Goal: Entertainment & Leisure: Consume media (video, audio)

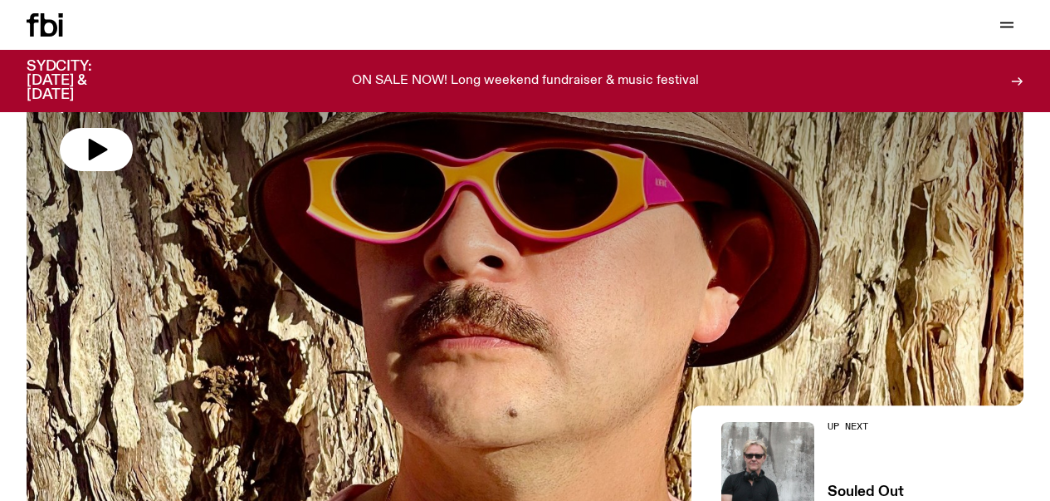
scroll to position [345, 0]
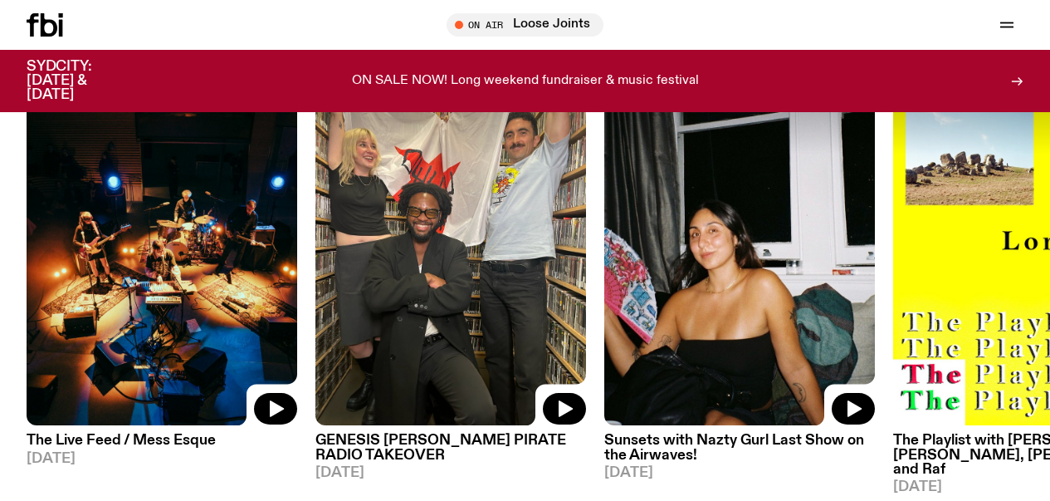
scroll to position [745, 0]
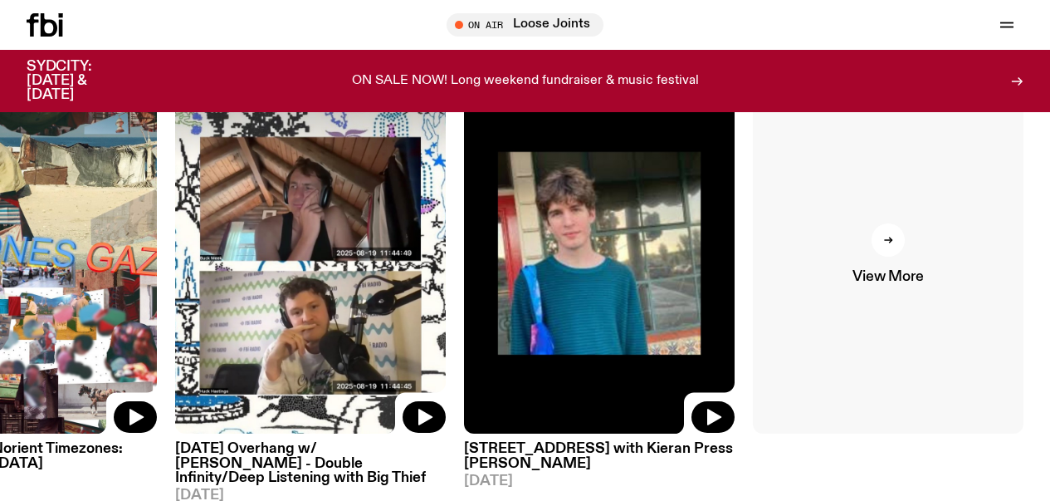
click at [874, 238] on link "View More" at bounding box center [888, 253] width 271 height 361
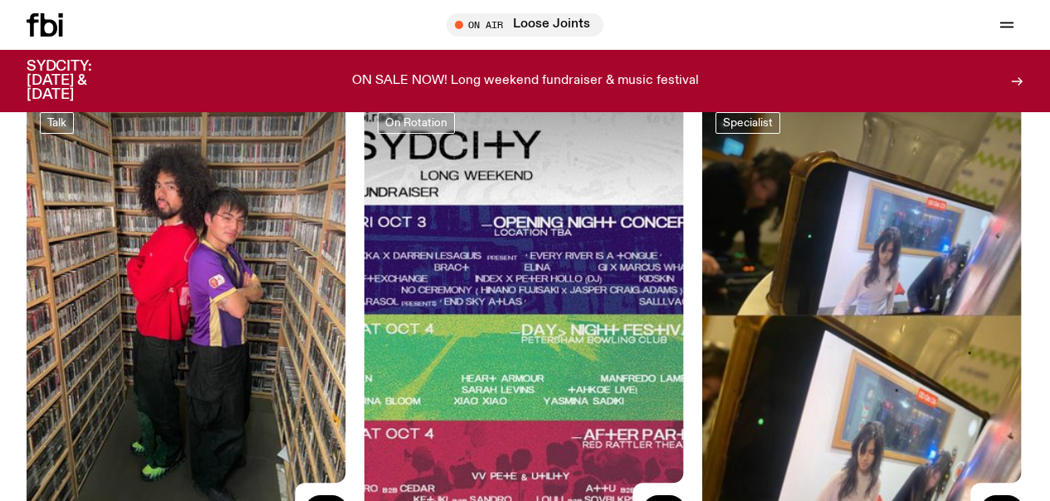
scroll to position [2768, 0]
click at [0, 0] on link "Schedule" at bounding box center [0, 0] width 0 height 0
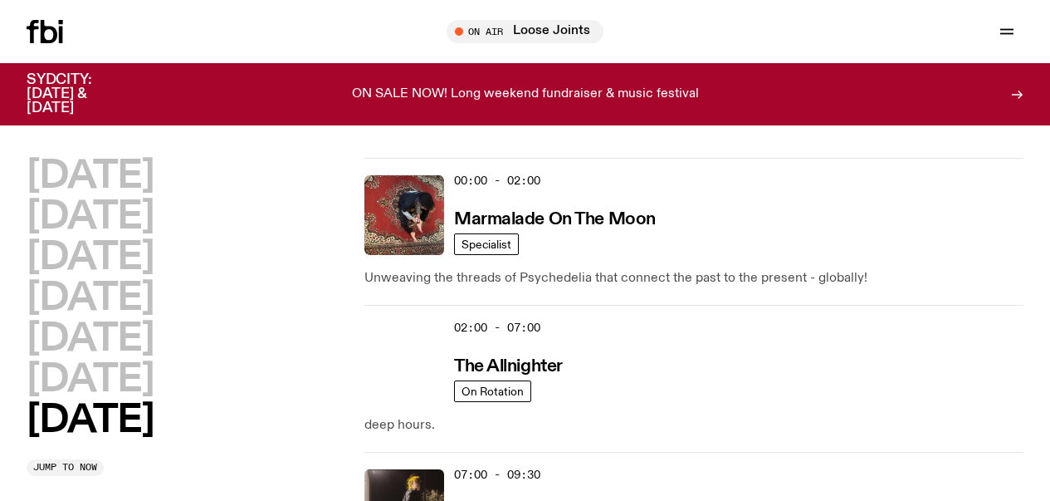
scroll to position [2, 0]
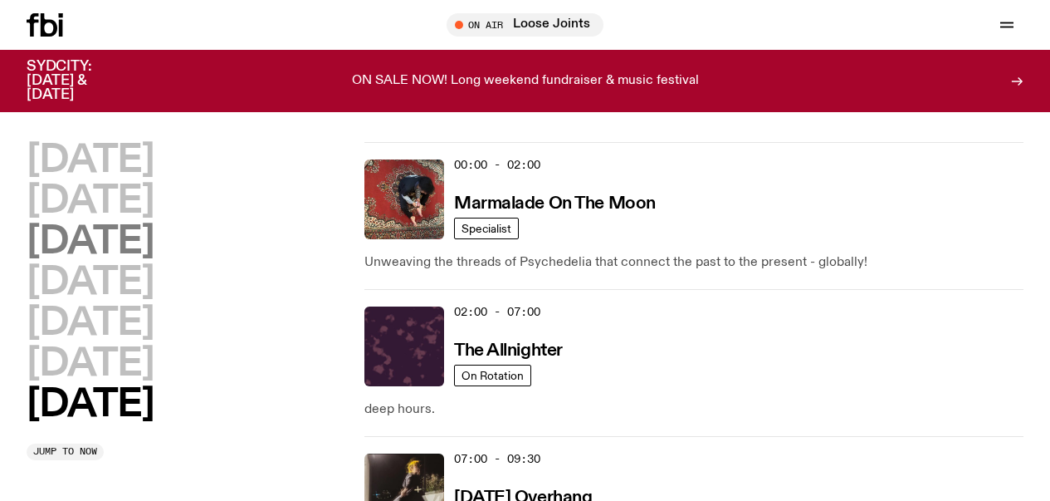
click at [154, 250] on h2 "[DATE]" at bounding box center [90, 241] width 127 height 37
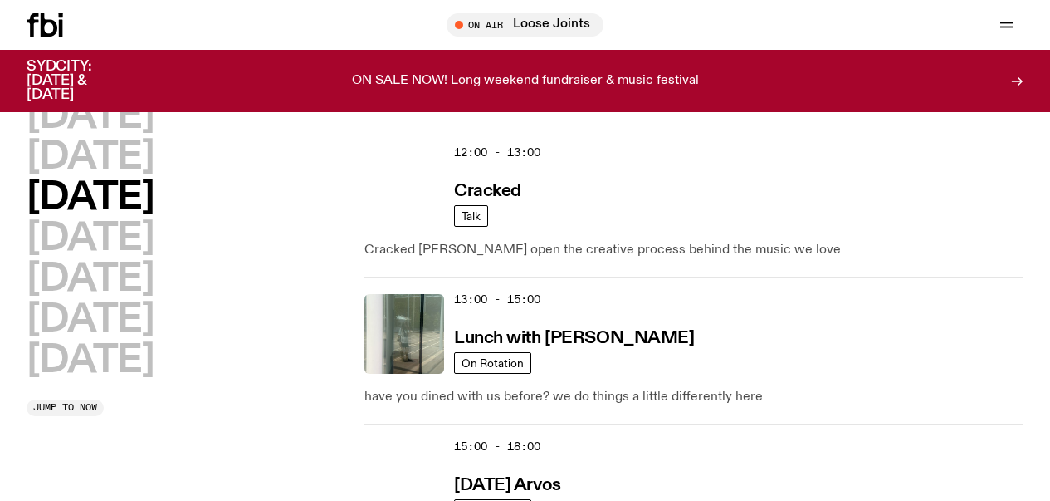
scroll to position [494, 0]
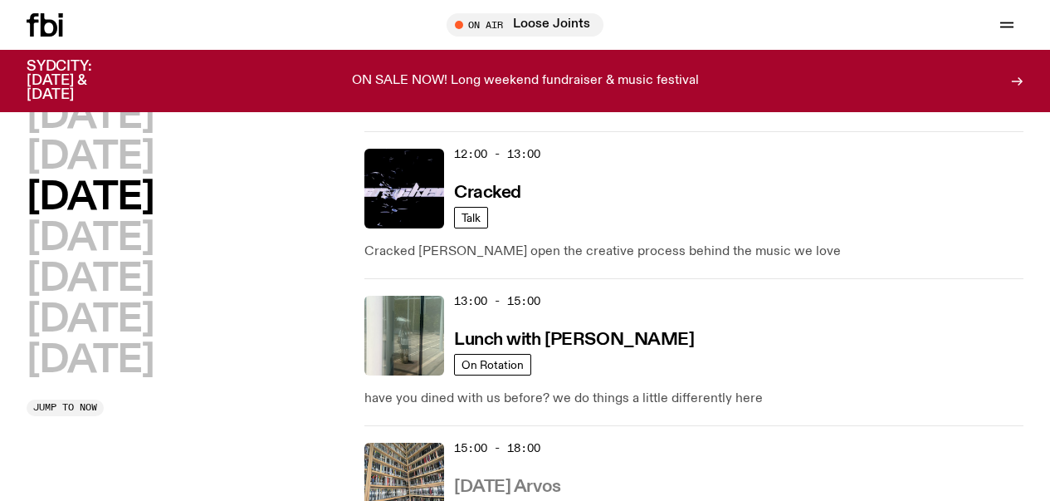
click at [544, 478] on h3 "Wednesday Arvos" at bounding box center [507, 486] width 107 height 17
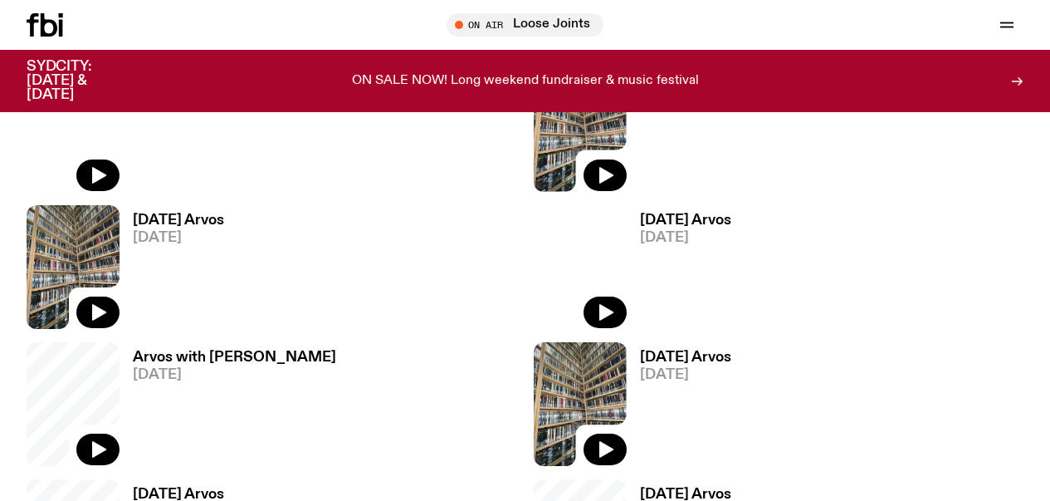
scroll to position [1503, 0]
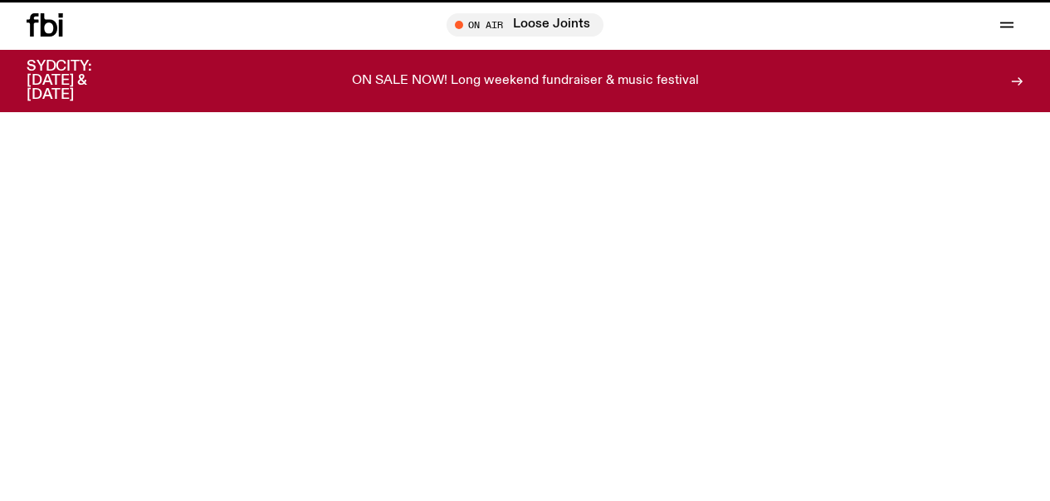
scroll to position [494, 0]
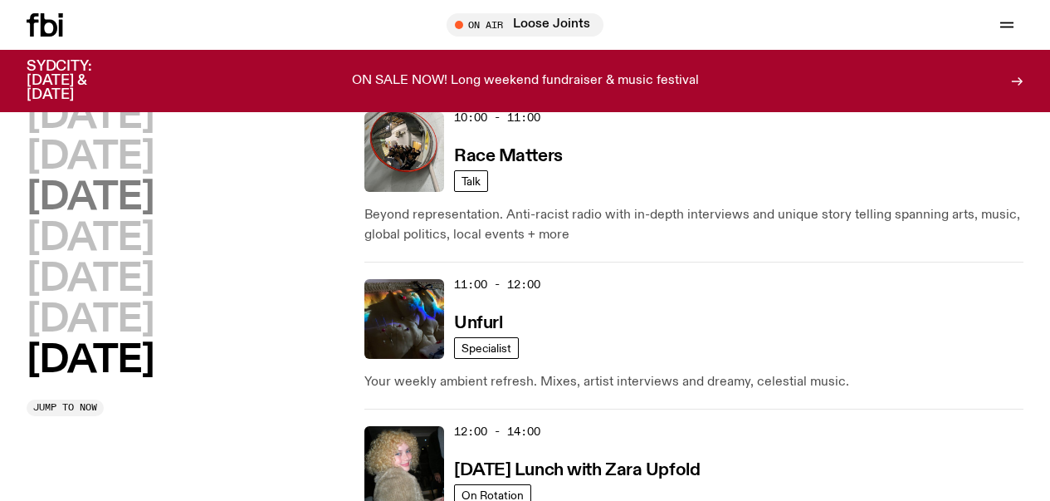
click at [154, 217] on h2 "Wednesday" at bounding box center [90, 197] width 127 height 37
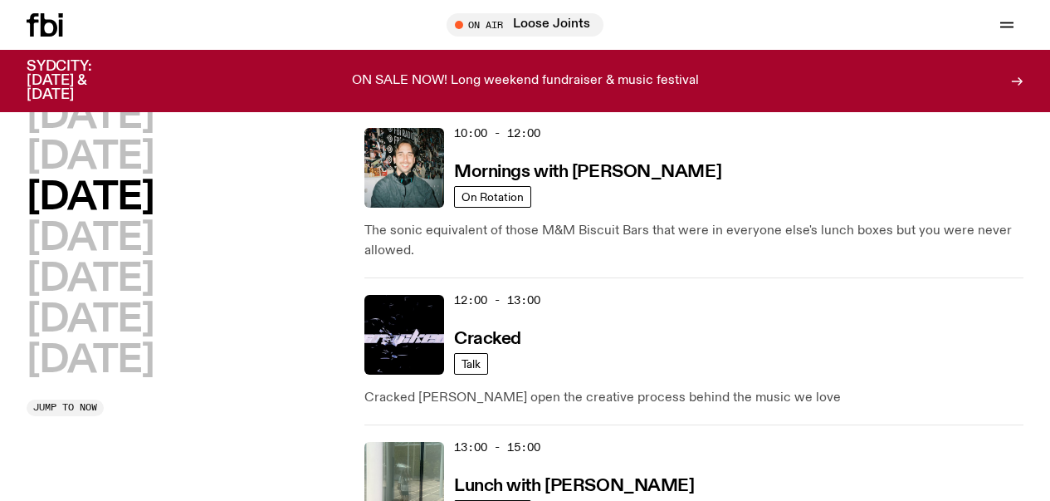
scroll to position [349, 0]
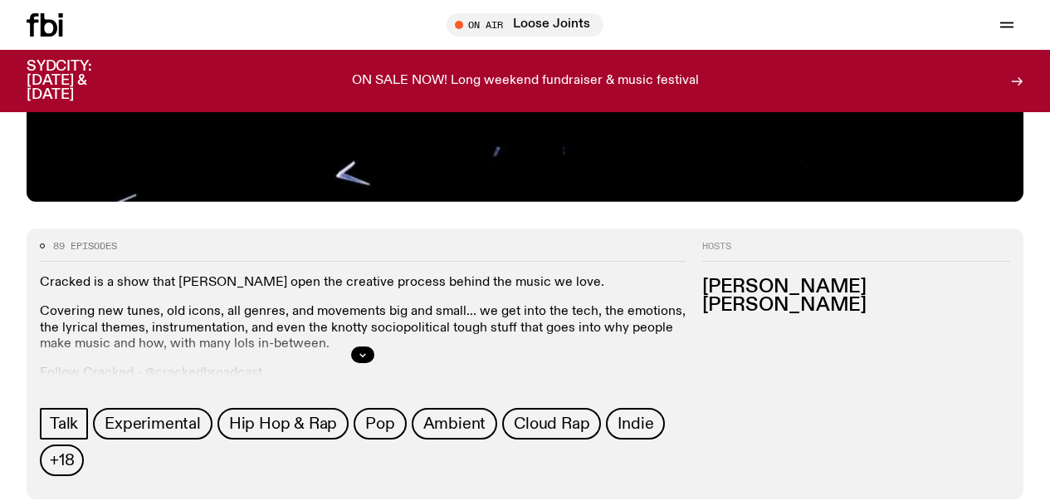
scroll to position [591, 0]
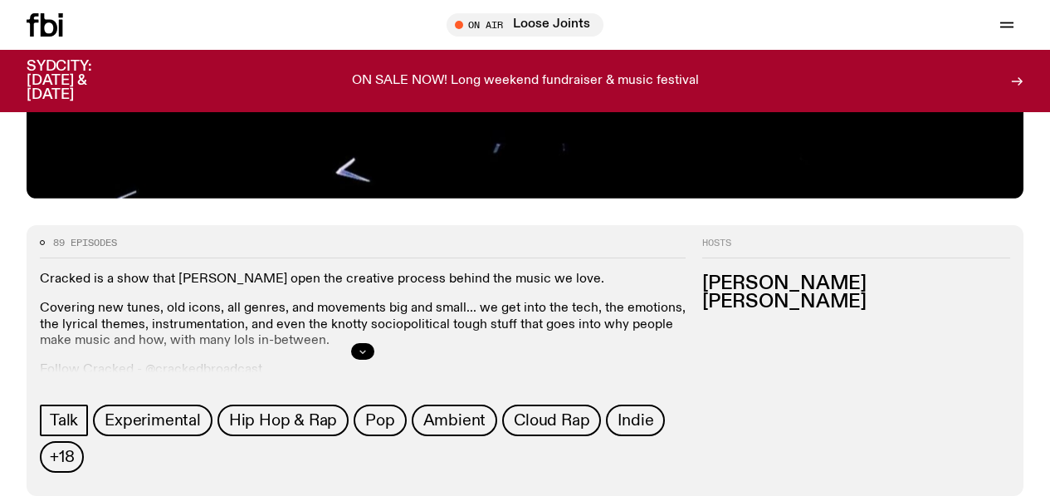
click at [368, 356] on icon "button" at bounding box center [363, 351] width 10 height 10
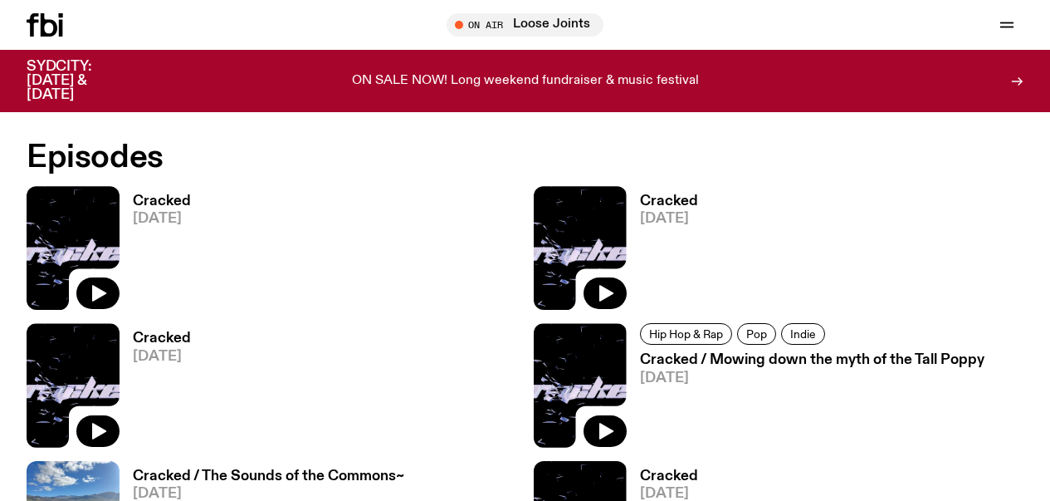
scroll to position [1046, 0]
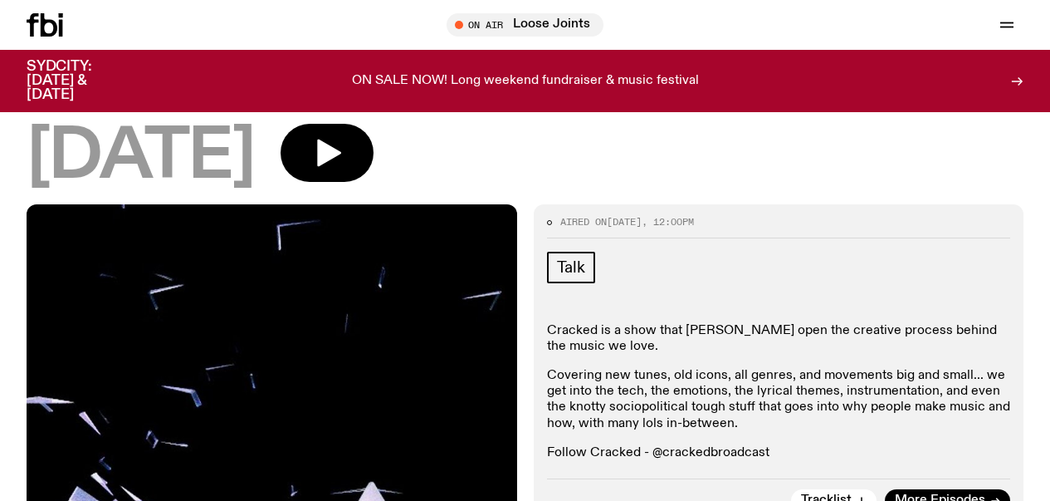
scroll to position [94, 0]
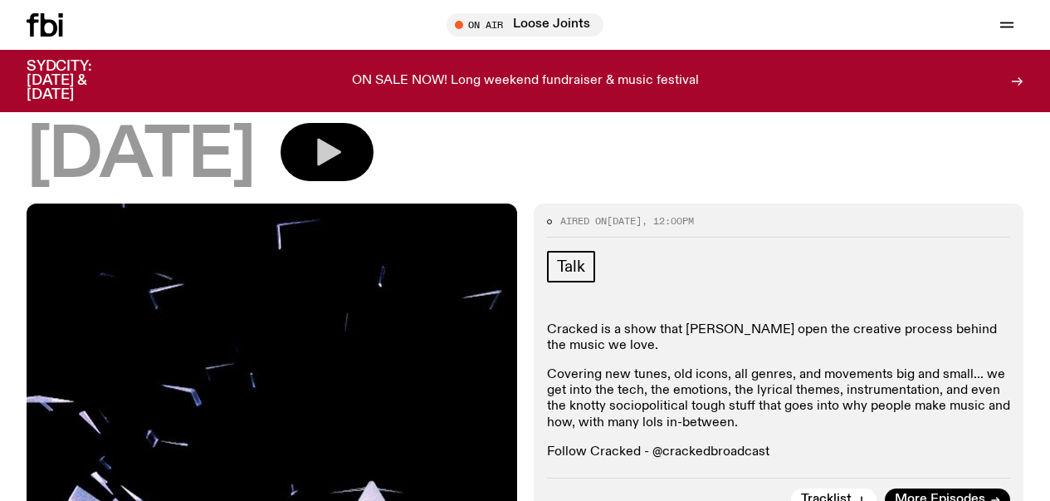
click at [374, 174] on button "button" at bounding box center [327, 152] width 93 height 58
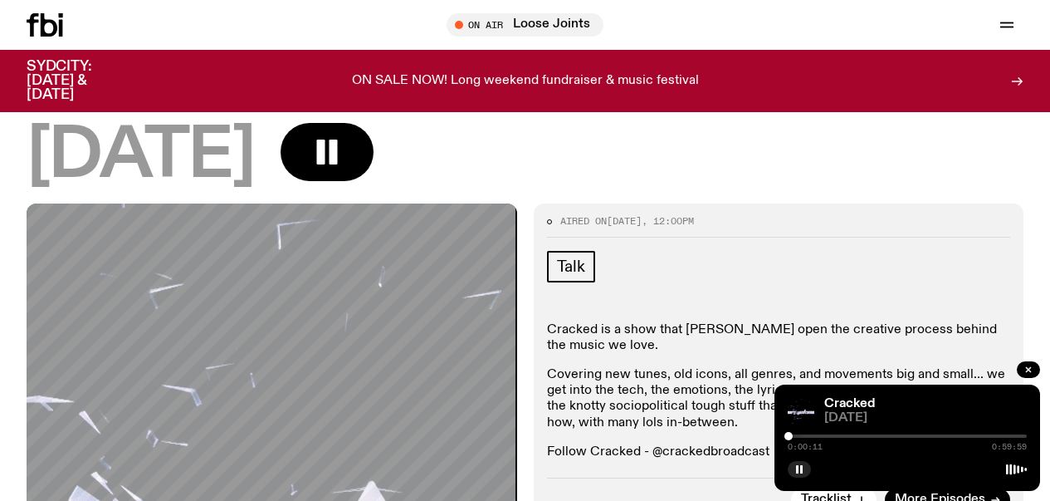
click at [801, 433] on div "0:00:11 0:59:59" at bounding box center [907, 441] width 239 height 20
click at [798, 436] on div at bounding box center [907, 435] width 239 height 3
click at [804, 437] on div at bounding box center [907, 435] width 239 height 3
click at [811, 437] on div at bounding box center [907, 435] width 239 height 3
click at [819, 437] on div at bounding box center [907, 435] width 239 height 3
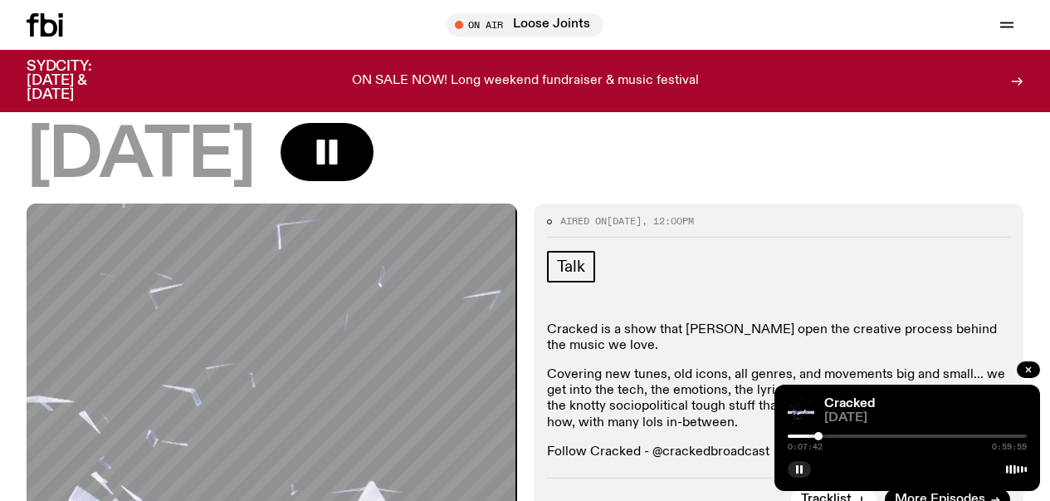
click at [819, 437] on div at bounding box center [818, 436] width 8 height 8
click at [824, 437] on div at bounding box center [907, 435] width 239 height 3
click at [829, 436] on div at bounding box center [907, 435] width 239 height 3
click at [832, 436] on div at bounding box center [829, 436] width 8 height 8
click at [835, 436] on div at bounding box center [835, 436] width 8 height 8
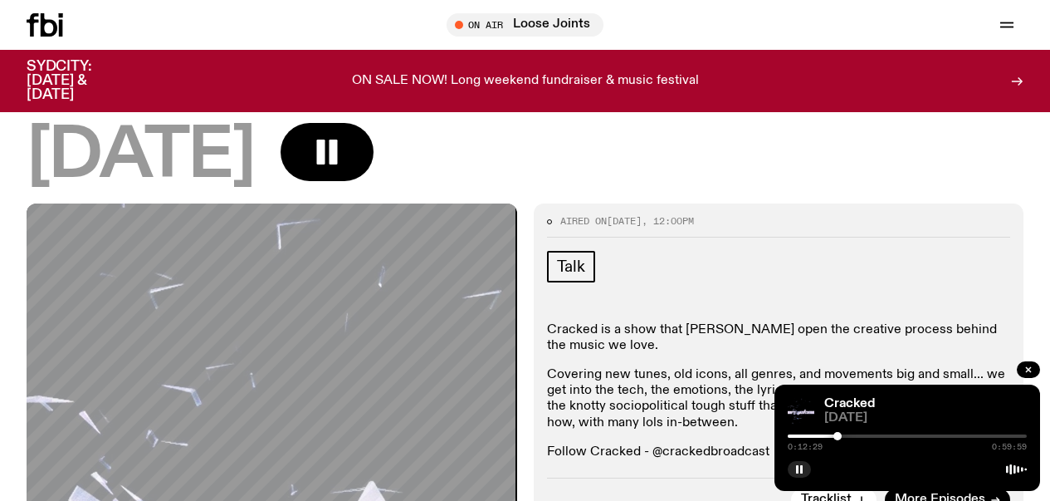
click at [838, 436] on div at bounding box center [837, 436] width 8 height 8
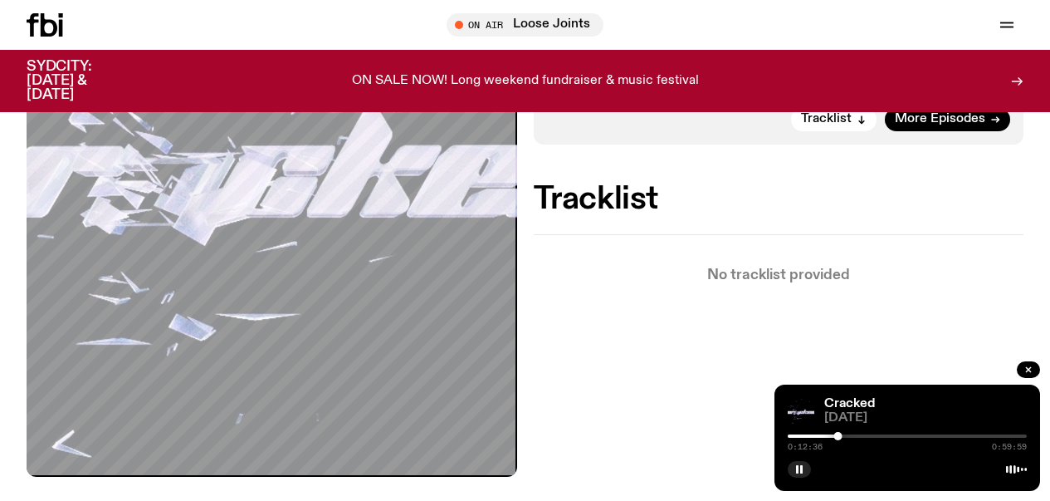
scroll to position [472, 0]
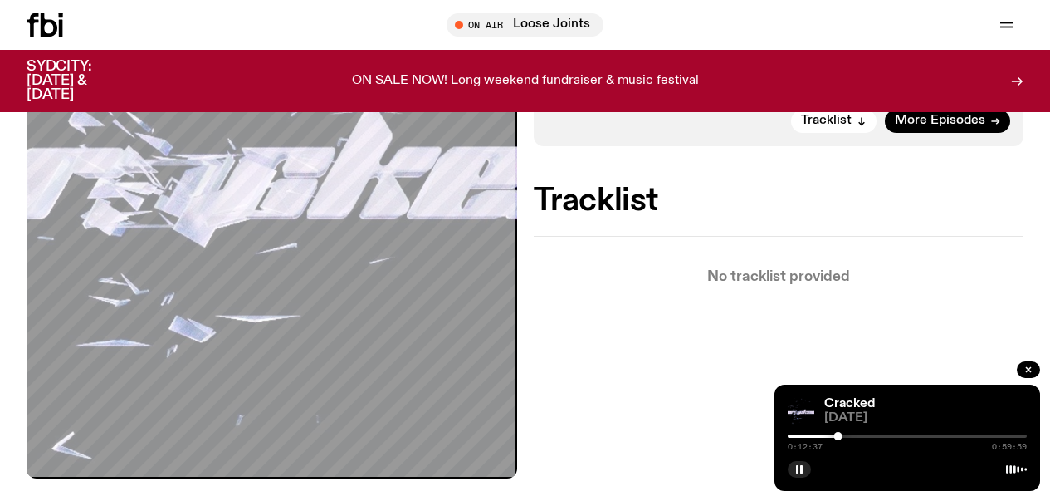
click at [841, 433] on div at bounding box center [838, 436] width 8 height 8
click at [844, 433] on div at bounding box center [841, 436] width 8 height 8
click at [849, 435] on div at bounding box center [907, 435] width 239 height 3
click at [856, 435] on div at bounding box center [907, 435] width 239 height 3
click at [860, 435] on div at bounding box center [907, 435] width 239 height 3
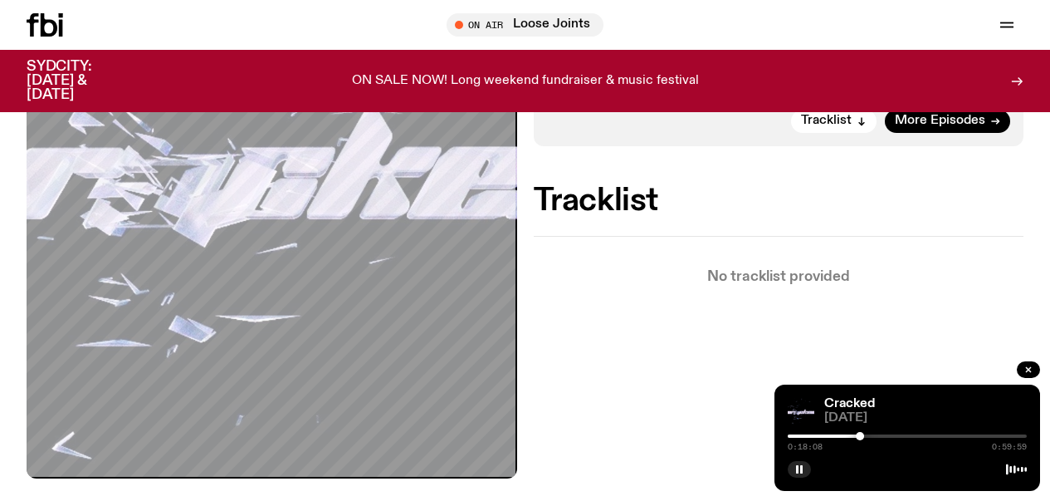
click at [863, 435] on div at bounding box center [860, 436] width 8 height 8
click at [868, 435] on div at bounding box center [907, 435] width 239 height 3
click at [875, 436] on div at bounding box center [907, 435] width 239 height 3
click at [877, 436] on div at bounding box center [875, 436] width 8 height 8
click at [880, 436] on div at bounding box center [876, 436] width 8 height 8
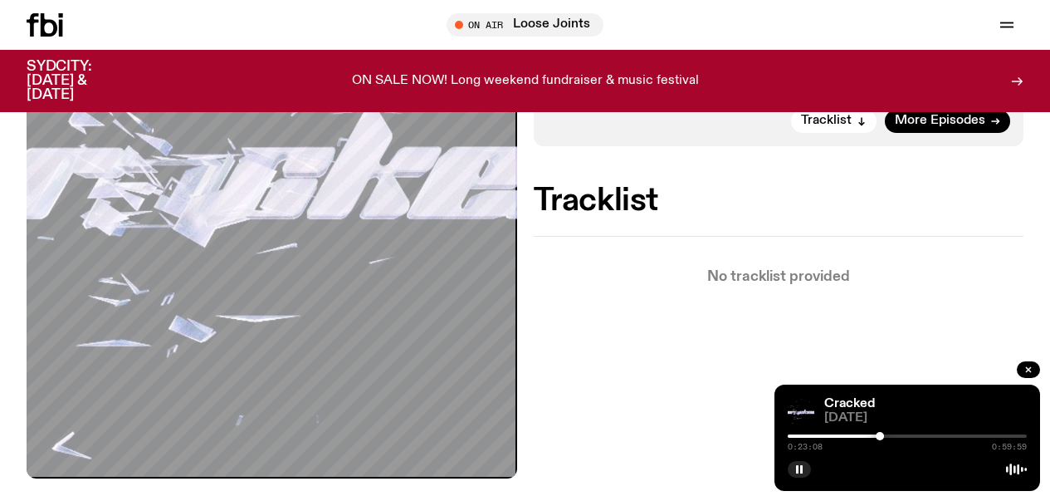
click at [884, 436] on div at bounding box center [907, 435] width 239 height 3
click at [889, 436] on div at bounding box center [907, 435] width 239 height 3
click at [895, 436] on div at bounding box center [907, 435] width 239 height 3
click at [898, 436] on div at bounding box center [895, 436] width 8 height 8
click at [907, 436] on div at bounding box center [907, 435] width 239 height 3
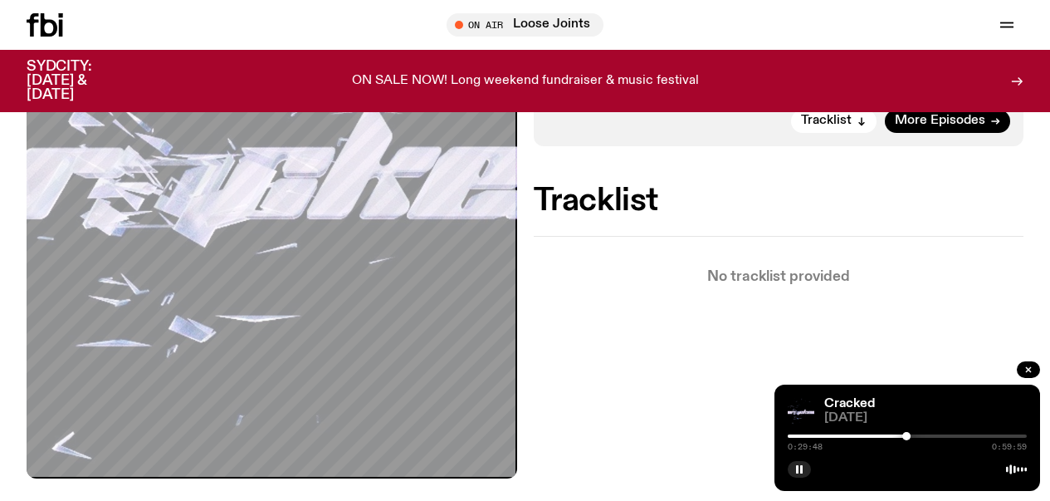
click at [914, 436] on div at bounding box center [907, 435] width 239 height 3
click at [922, 436] on div at bounding box center [907, 435] width 239 height 3
click at [930, 436] on div at bounding box center [907, 435] width 239 height 3
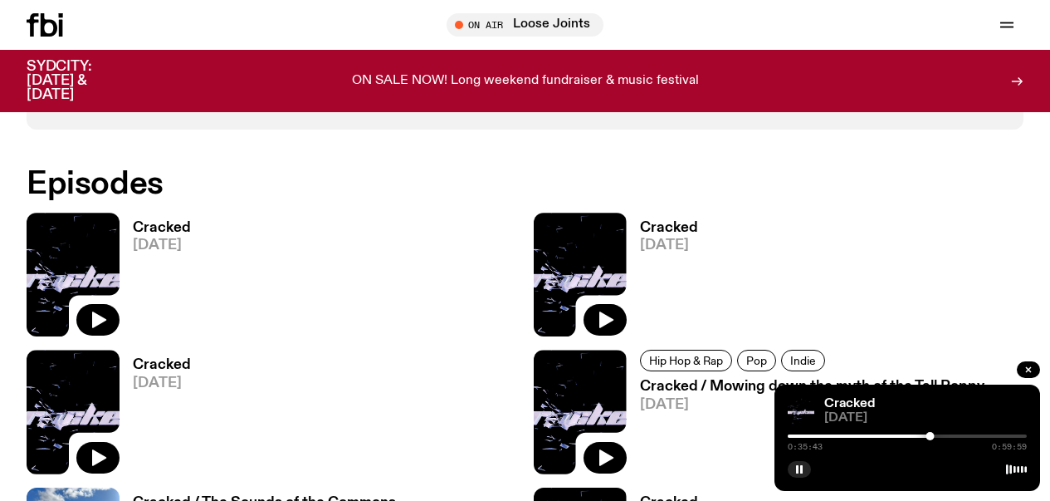
scroll to position [958, 0]
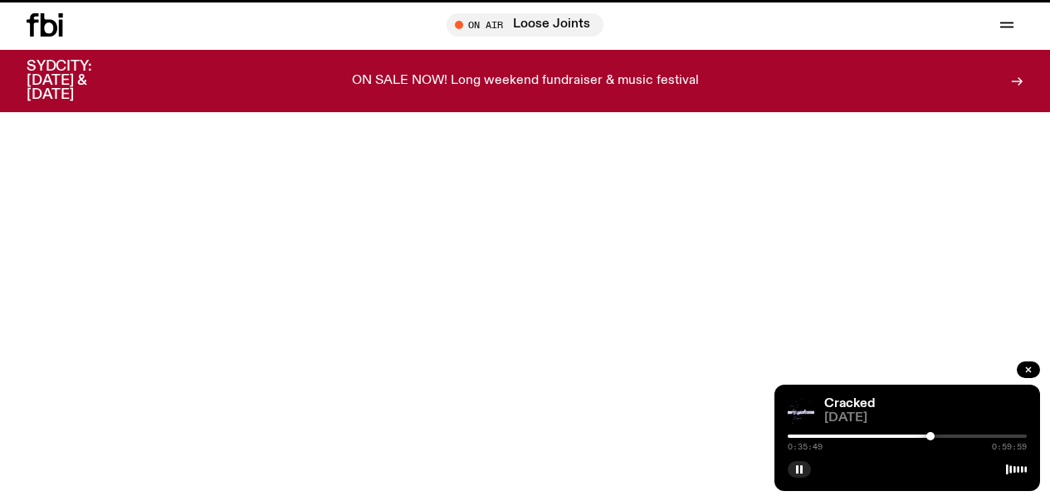
scroll to position [1, 0]
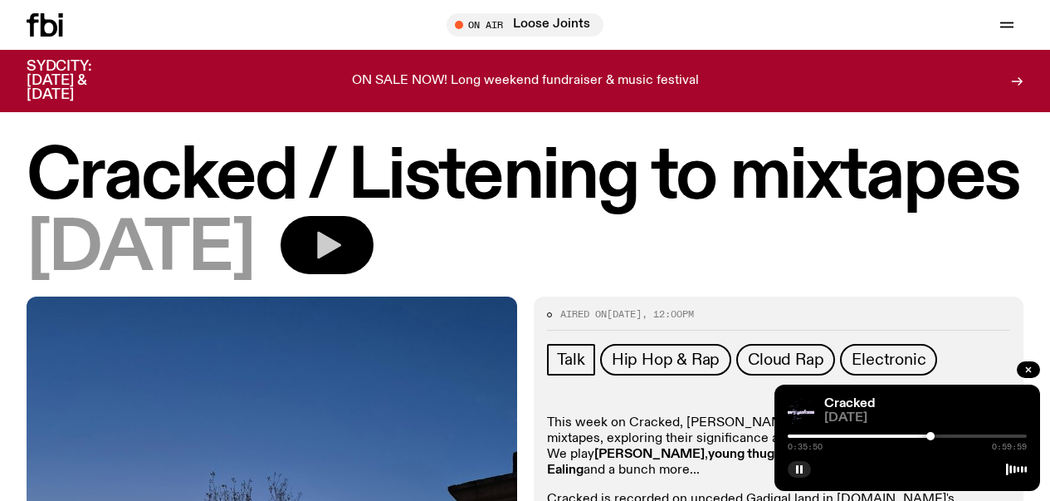
click at [374, 274] on button "button" at bounding box center [327, 245] width 93 height 58
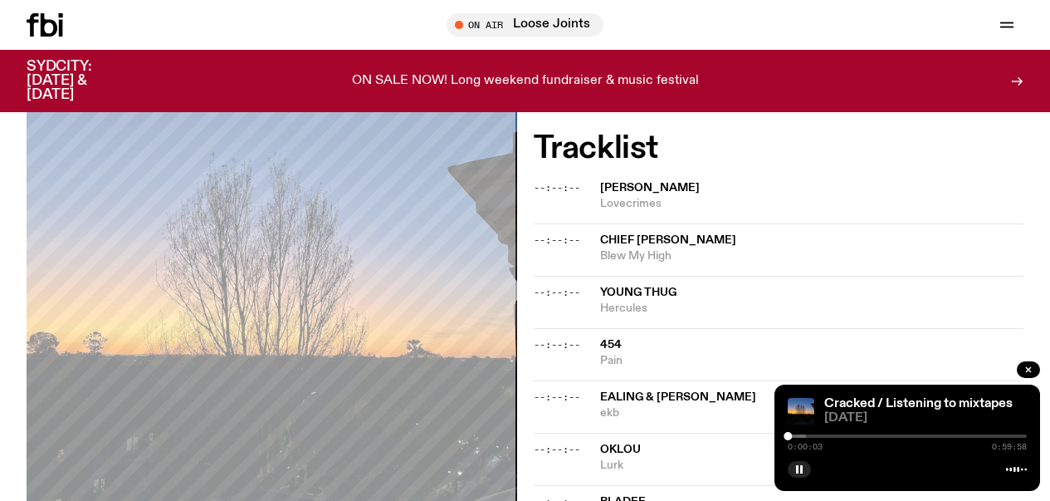
scroll to position [496, 0]
click at [793, 436] on div at bounding box center [686, 435] width 239 height 3
click at [797, 436] on div at bounding box center [686, 435] width 239 height 3
click at [794, 436] on div at bounding box center [793, 436] width 8 height 8
click at [785, 436] on div "Cracked / Listening to mixtapes [DATE] 0:01:28 0:59:58" at bounding box center [908, 437] width 266 height 106
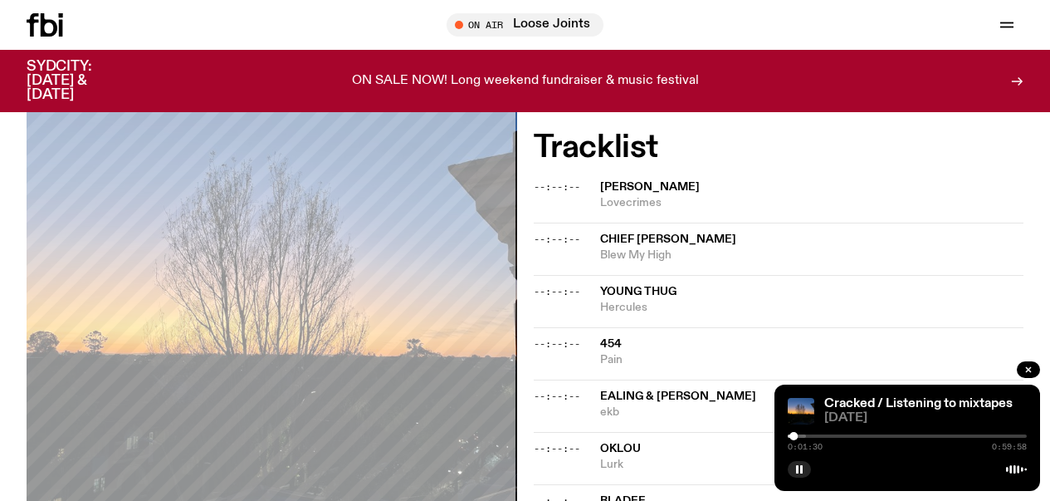
click at [790, 436] on div at bounding box center [793, 436] width 8 height 8
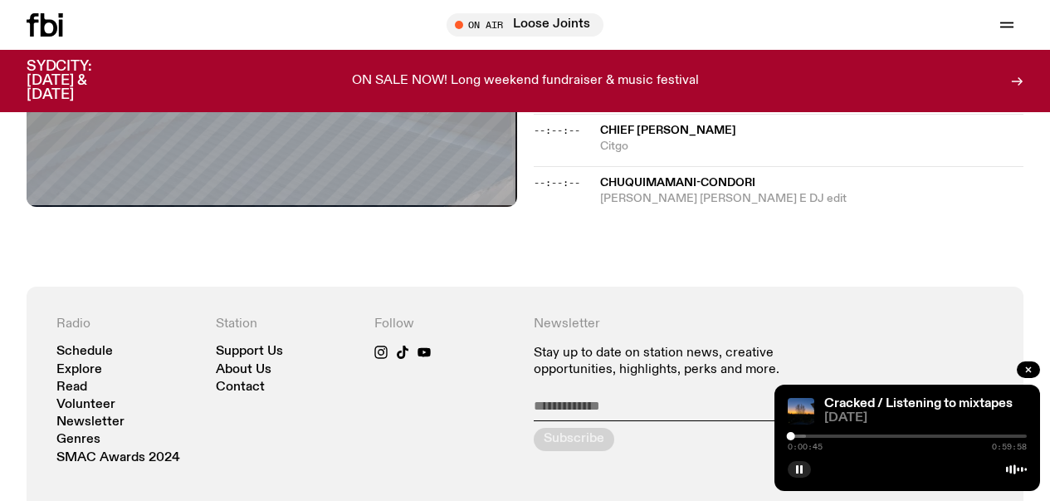
scroll to position [926, 0]
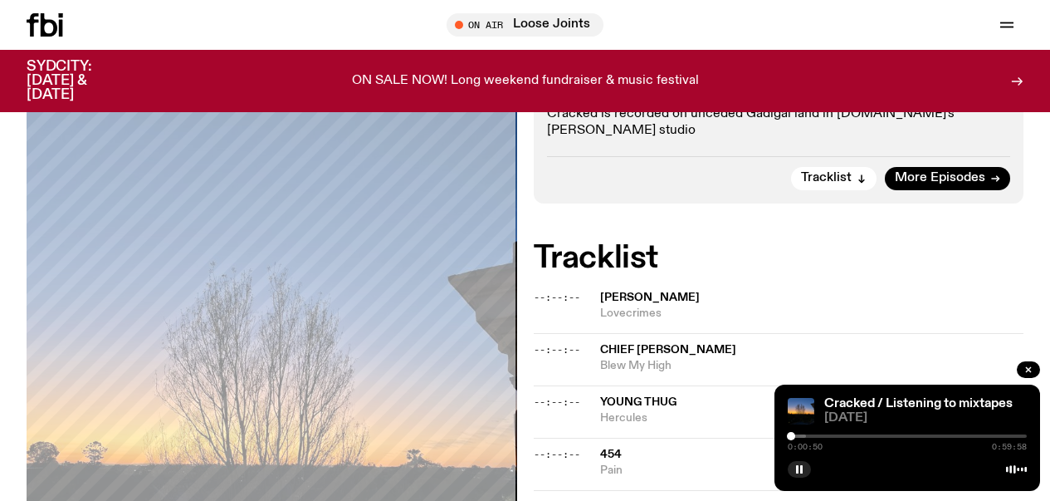
scroll to position [385, 0]
click at [804, 468] on button "button" at bounding box center [799, 469] width 23 height 17
